Goal: Task Accomplishment & Management: Use online tool/utility

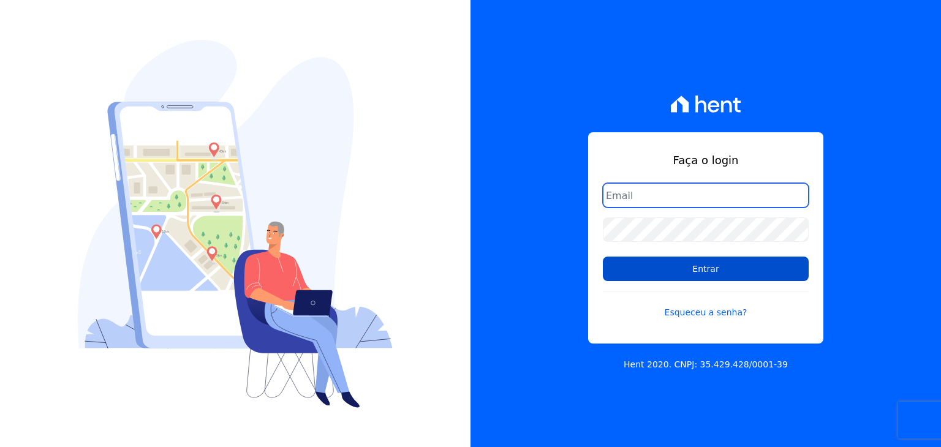
type input "[EMAIL_ADDRESS][DOMAIN_NAME]"
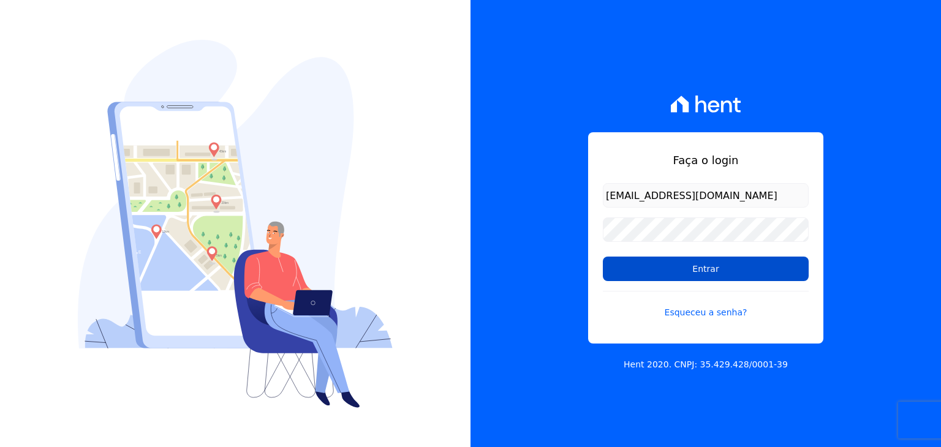
click at [680, 270] on input "Entrar" at bounding box center [706, 269] width 206 height 25
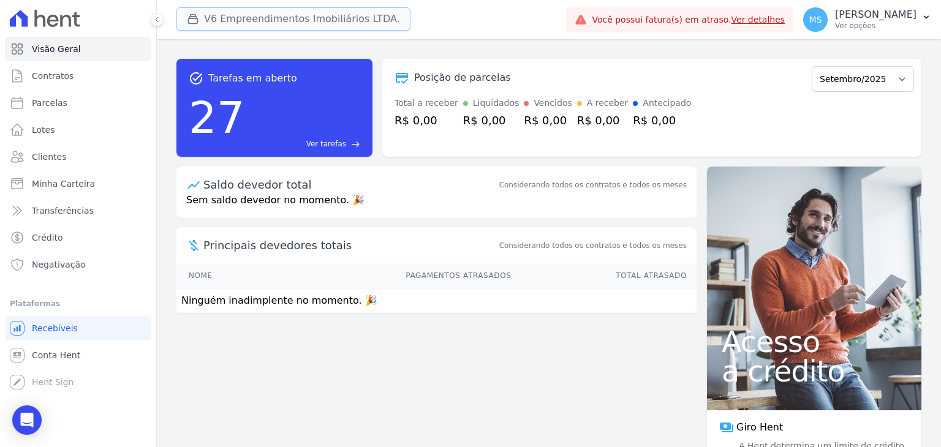
click at [202, 13] on div "button" at bounding box center [195, 19] width 17 height 12
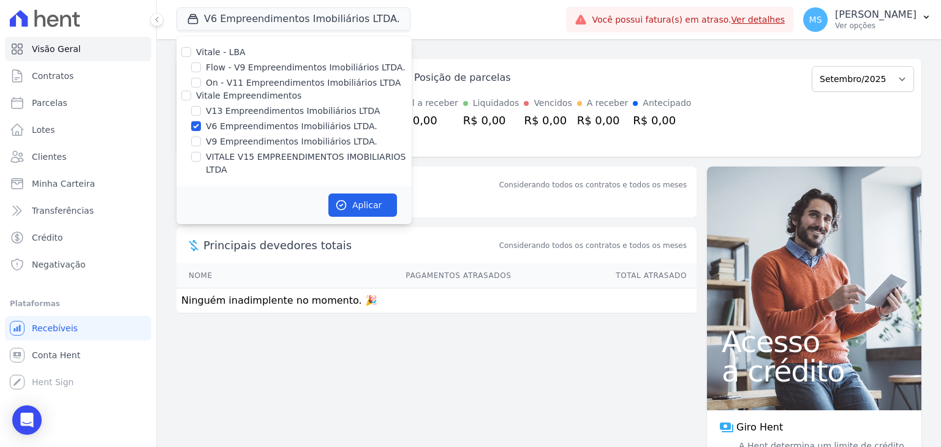
click at [199, 121] on div at bounding box center [196, 126] width 10 height 12
click at [197, 105] on div at bounding box center [196, 111] width 10 height 12
click at [195, 108] on input "V13 Empreendimentos Imobiliários LTDA" at bounding box center [196, 111] width 10 height 10
checkbox input "true"
click at [193, 130] on input "V6 Empreendimentos Imobiliários LTDA." at bounding box center [196, 126] width 10 height 10
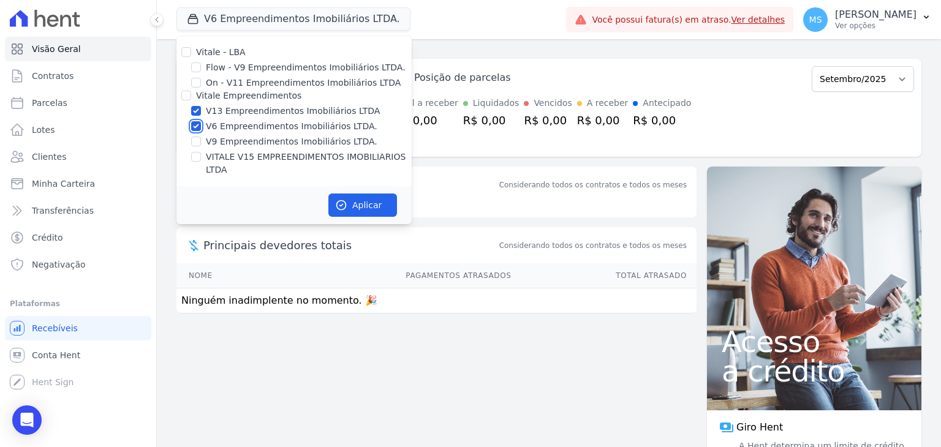
checkbox input "false"
click at [363, 194] on button "Aplicar" at bounding box center [362, 205] width 69 height 23
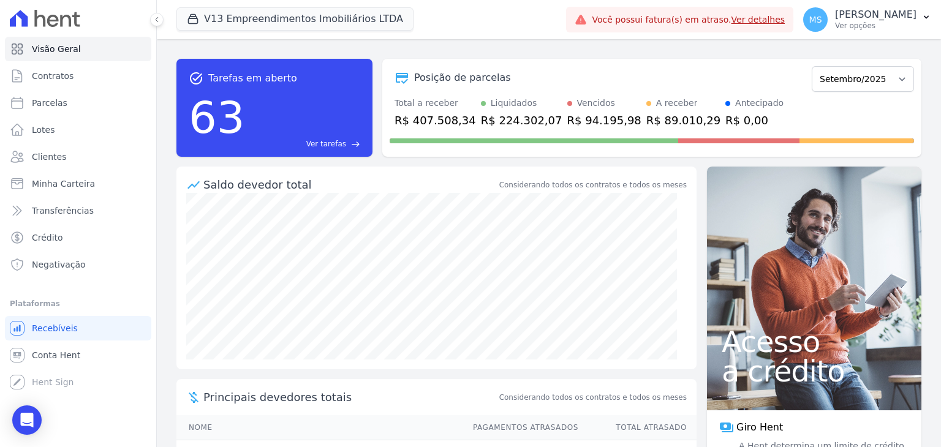
click at [45, 159] on span "Clientes" at bounding box center [49, 157] width 34 height 12
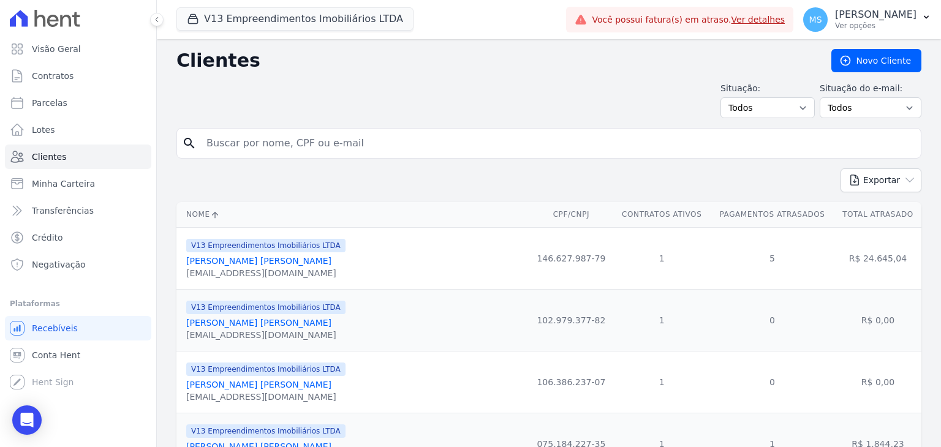
click at [315, 146] on input "search" at bounding box center [557, 143] width 717 height 25
type input "miraildes"
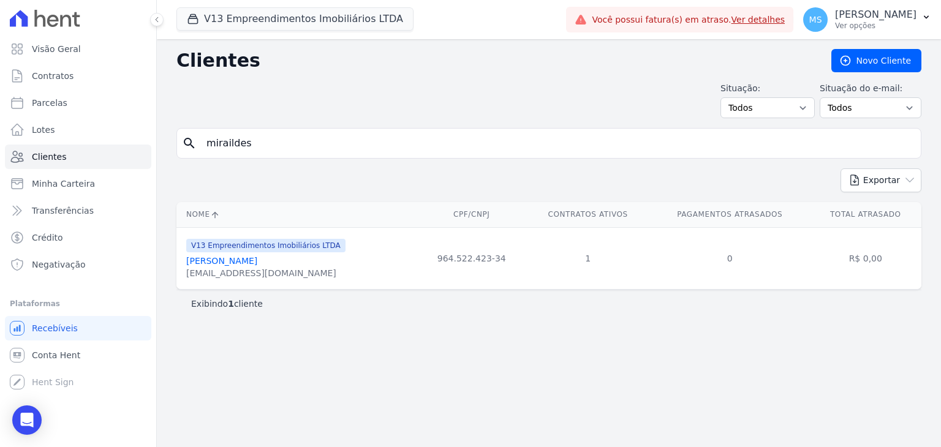
click at [254, 265] on link "[PERSON_NAME]" at bounding box center [221, 261] width 71 height 10
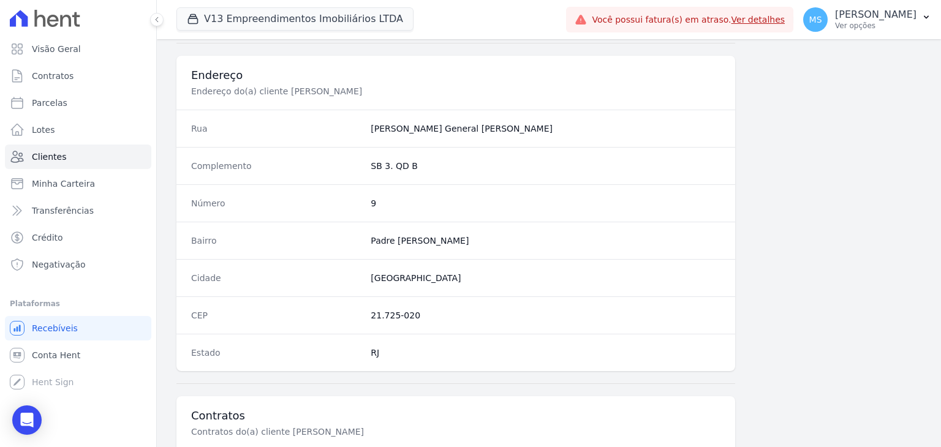
scroll to position [695, 0]
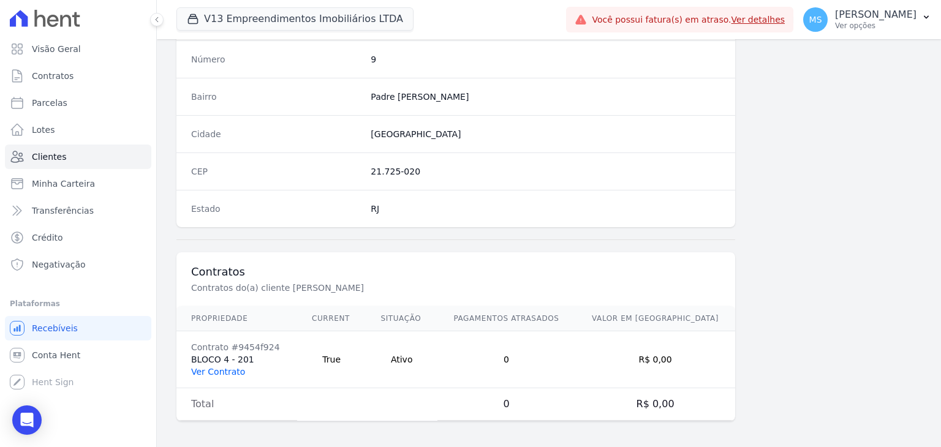
click at [208, 367] on link "Ver Contrato" at bounding box center [218, 372] width 54 height 10
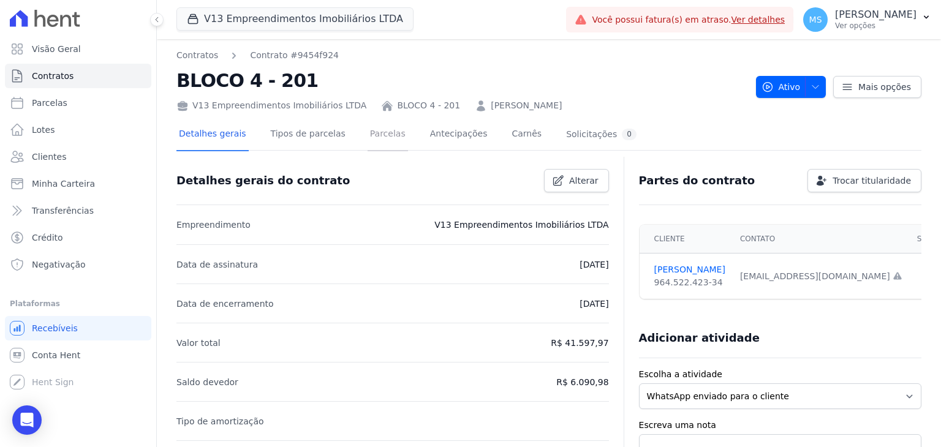
click at [368, 145] on link "Parcelas" at bounding box center [388, 135] width 40 height 32
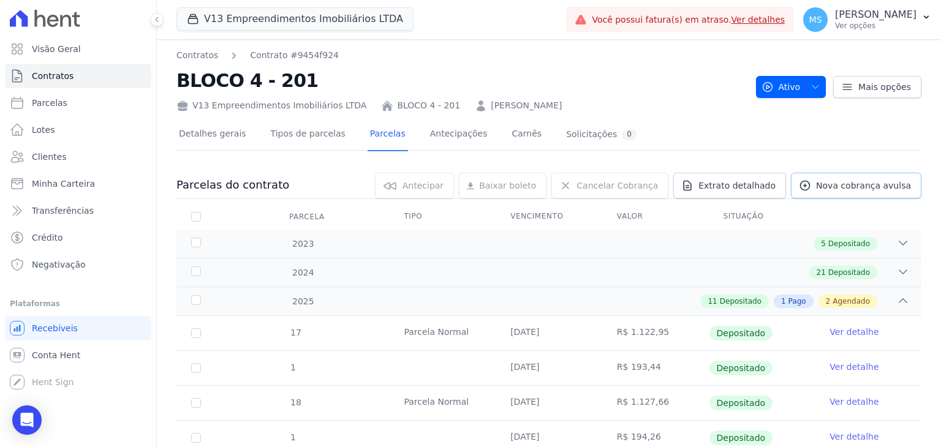
drag, startPoint x: 841, startPoint y: 176, endPoint x: 828, endPoint y: 179, distance: 13.2
click at [841, 176] on link "Nova cobrança avulsa" at bounding box center [856, 186] width 130 height 26
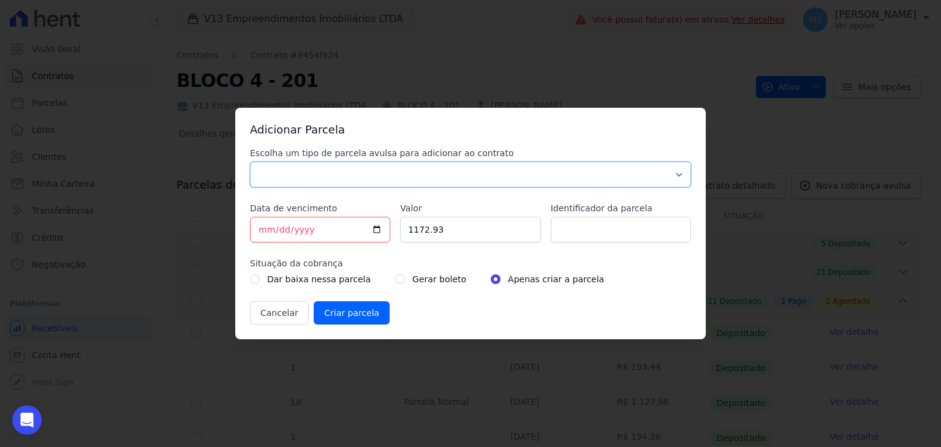
click at [277, 182] on select "Parcela Normal Sinal Caução Intercalada Chaves Pré Chaves Pós Chaves Taxas Quit…" at bounding box center [470, 175] width 441 height 26
select select "advance"
click at [250, 162] on select "Parcela Normal Sinal Caução Intercalada Chaves Pré Chaves Pós Chaves Taxas Quit…" at bounding box center [470, 175] width 441 height 26
click at [260, 226] on input "[DATE]" at bounding box center [320, 230] width 140 height 26
type input "[DATE]"
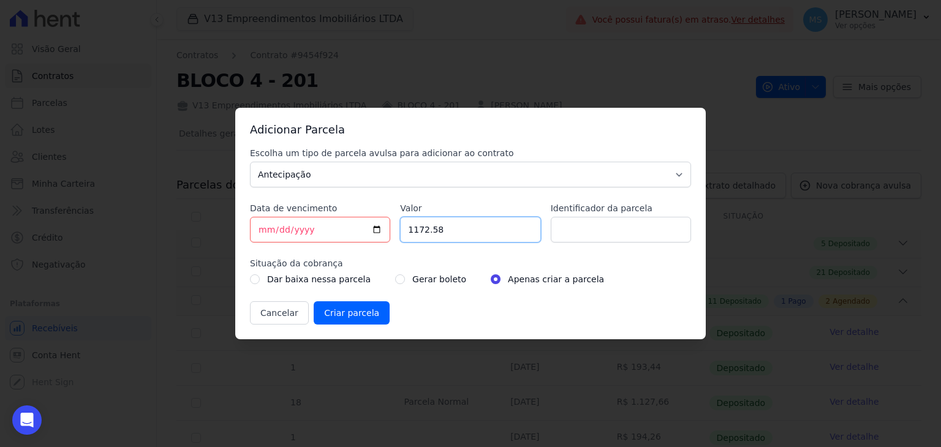
type input "1172.58"
type input "1"
type input "V"
drag, startPoint x: 658, startPoint y: 238, endPoint x: 663, endPoint y: 233, distance: 7.0
click at [658, 237] on input "BOLETO AVULSO - ANTECIPAÇÃO - 170981" at bounding box center [621, 230] width 140 height 26
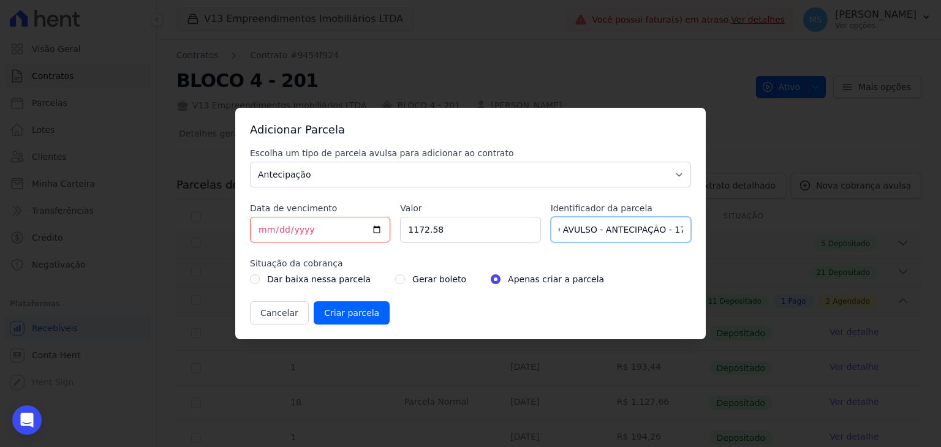
scroll to position [0, 38]
type input "BOLETO AVULSO - ANTECIPAÇÃO - 170971"
click at [395, 277] on input "radio" at bounding box center [400, 279] width 10 height 10
radio input "true"
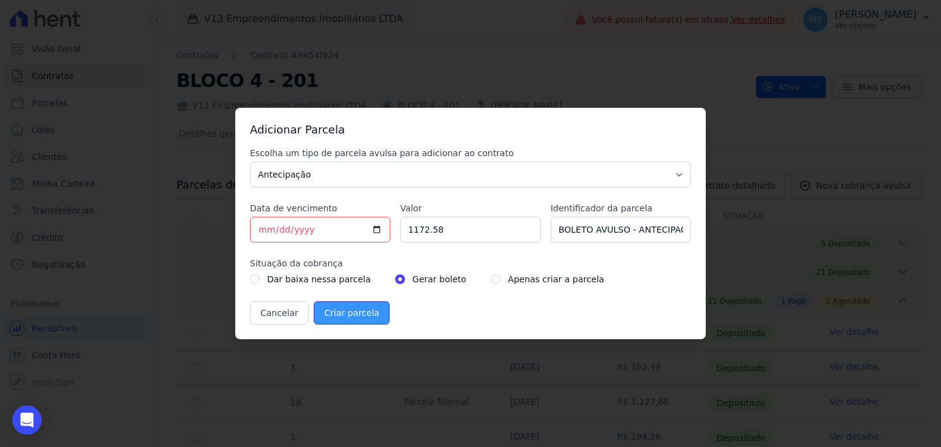
click at [334, 320] on input "Criar parcela" at bounding box center [352, 312] width 76 height 23
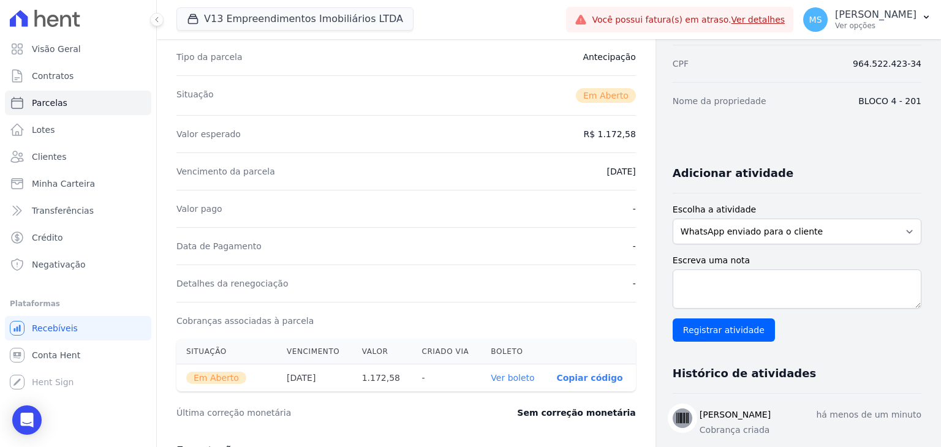
scroll to position [245, 0]
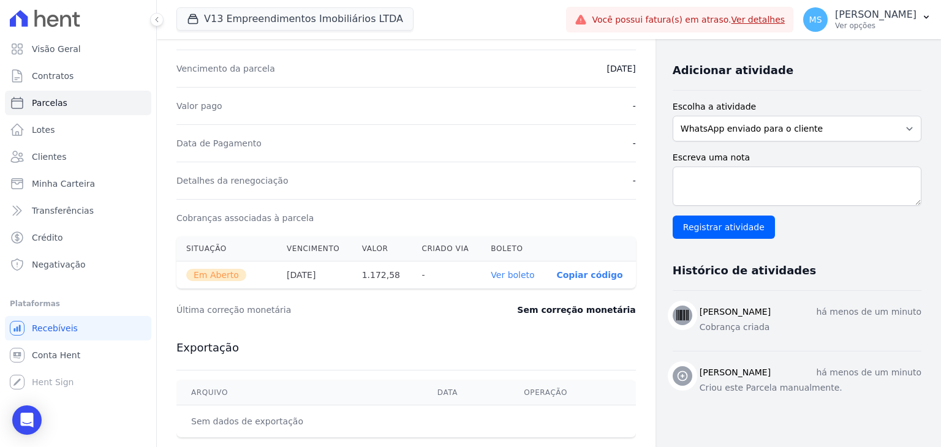
click at [508, 273] on link "Ver boleto" at bounding box center [512, 275] width 43 height 10
